Goal: Information Seeking & Learning: Stay updated

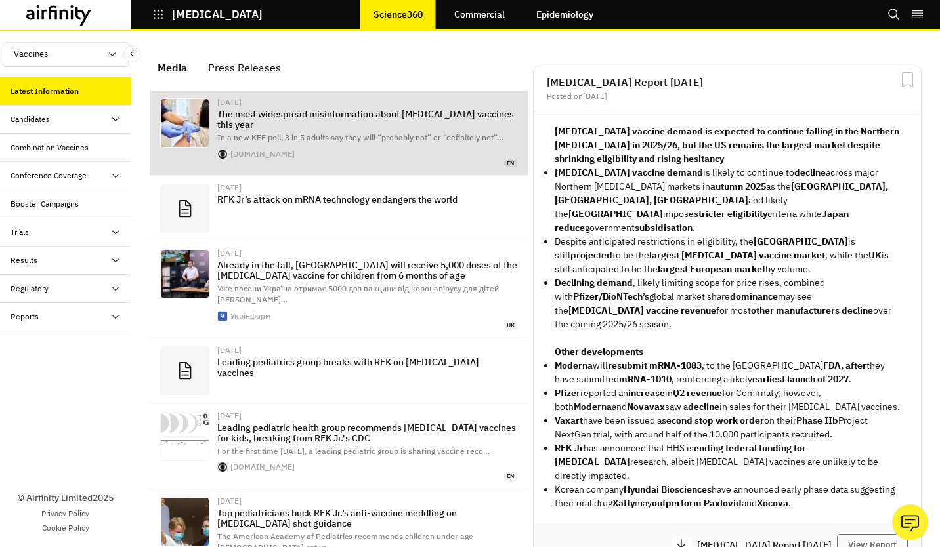
scroll to position [937, 383]
